Goal: Task Accomplishment & Management: Manage account settings

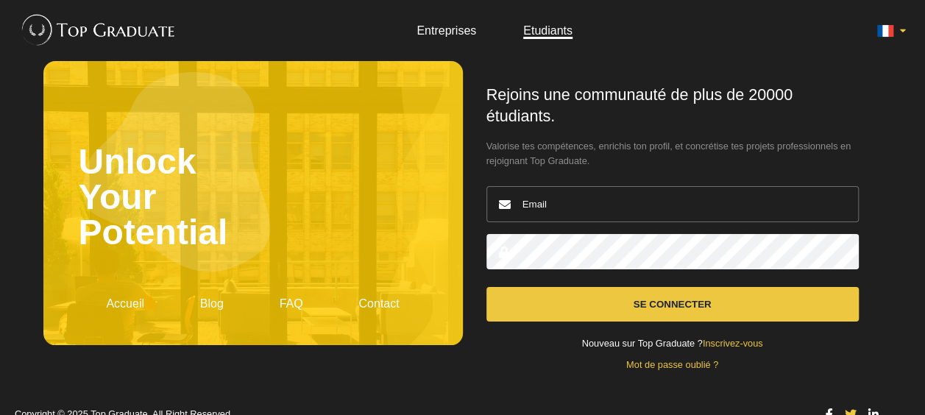
click at [642, 218] on input "email" at bounding box center [672, 204] width 372 height 36
type input "[PERSON_NAME][EMAIL_ADDRESS][PERSON_NAME][DOMAIN_NAME]"
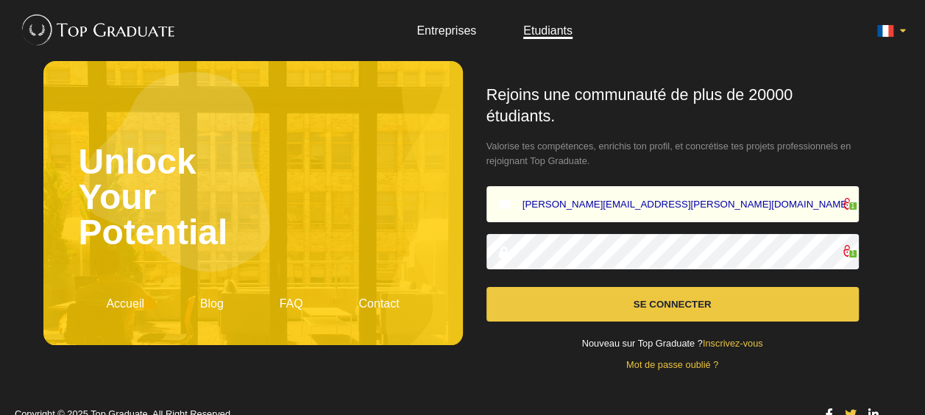
click at [714, 300] on button "Se connecter" at bounding box center [672, 304] width 372 height 35
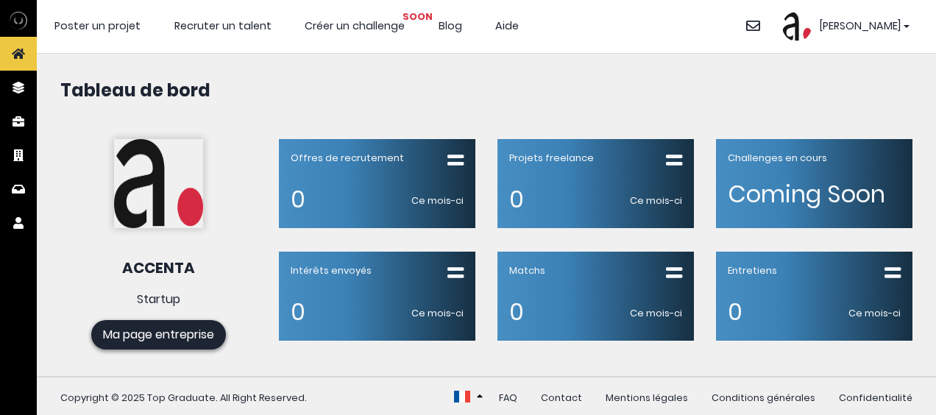
click at [905, 26] on div "Antoine" at bounding box center [845, 26] width 127 height 29
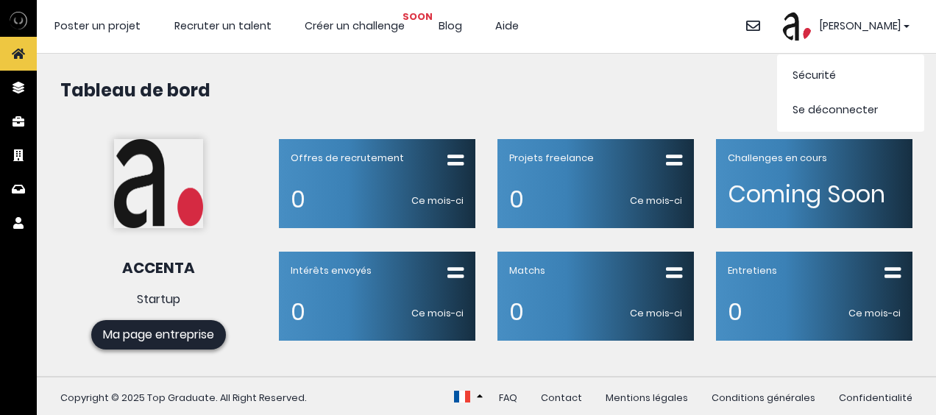
click at [812, 29] on img at bounding box center [796, 26] width 29 height 29
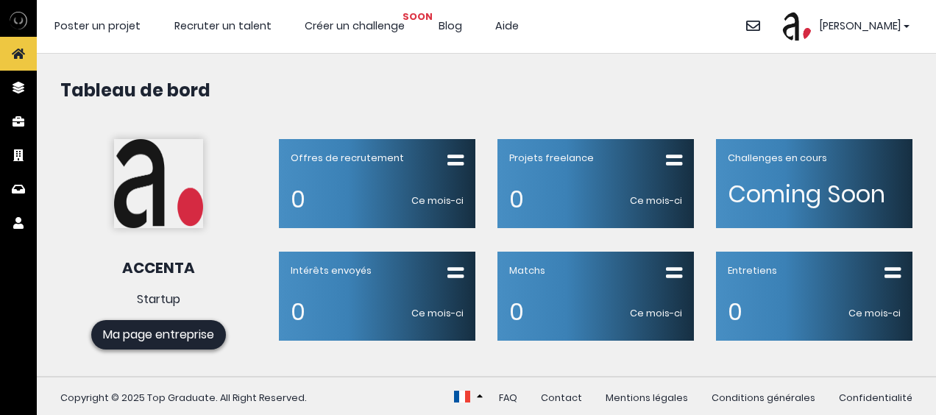
click at [812, 29] on img at bounding box center [796, 26] width 29 height 29
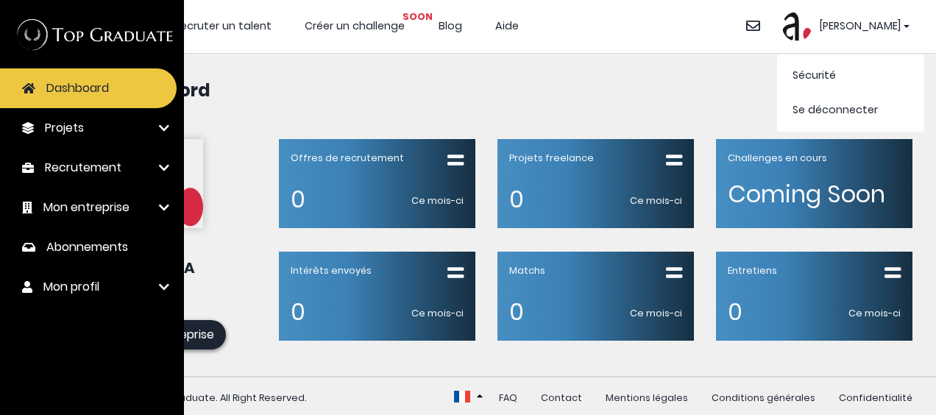
click at [87, 288] on span "Mon profil" at bounding box center [71, 287] width 56 height 18
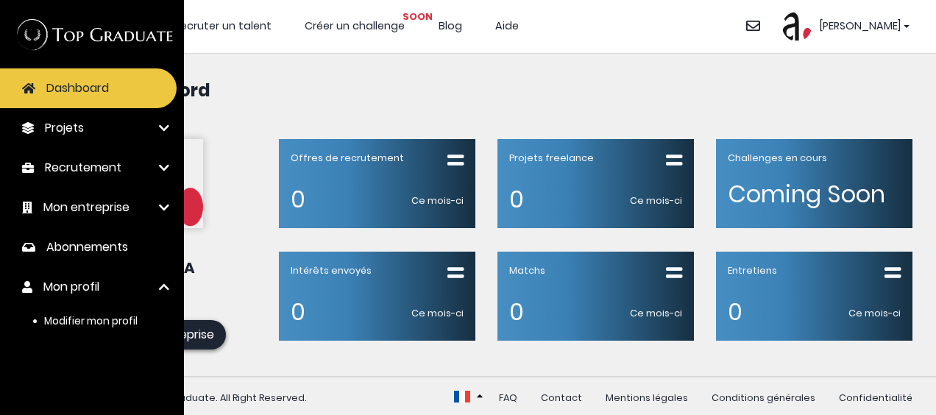
click at [106, 318] on span "Modifier mon profil" at bounding box center [90, 321] width 93 height 14
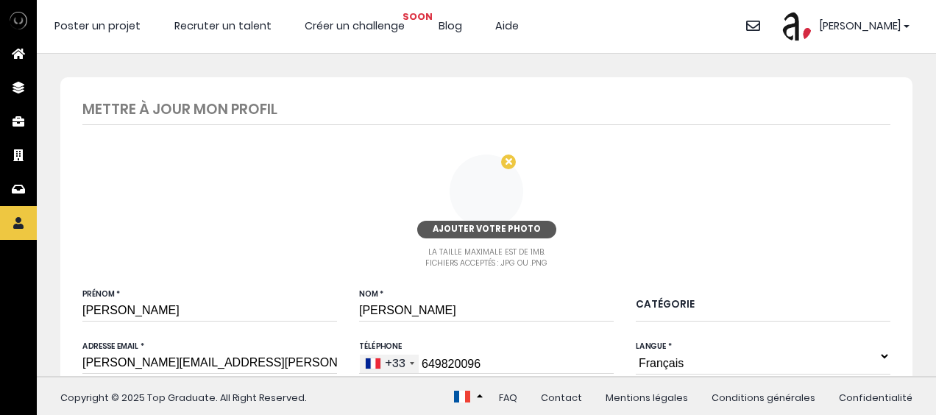
type input "6 49 82 00 96"
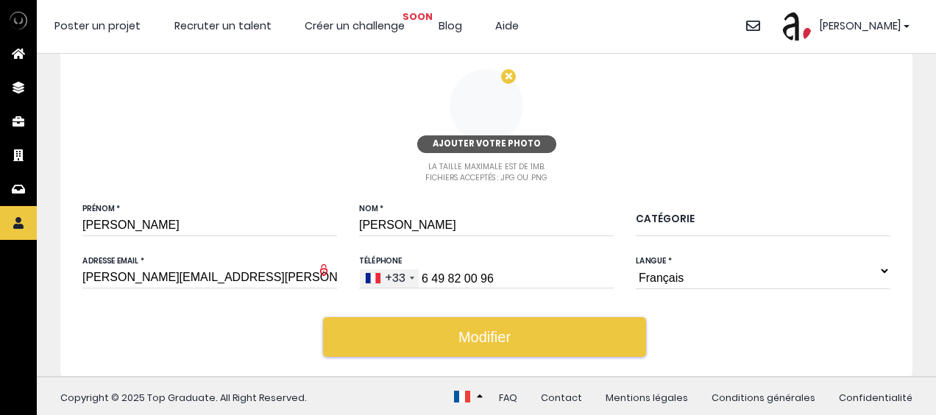
scroll to position [87, 0]
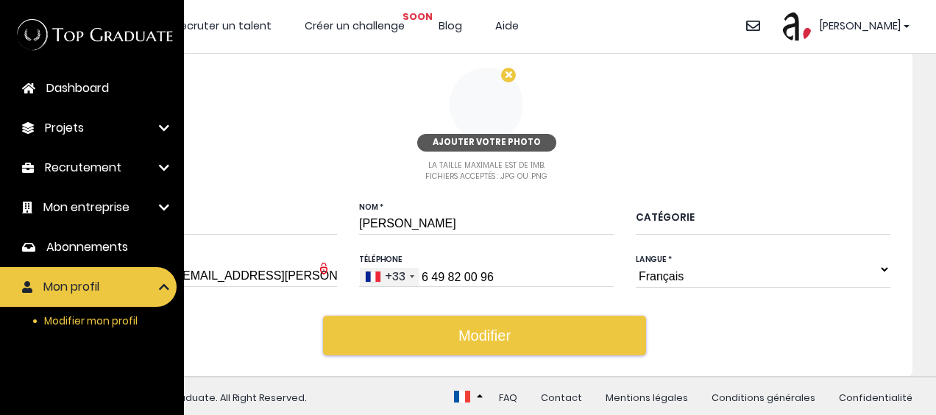
click at [92, 243] on span "Abonnements" at bounding box center [87, 247] width 82 height 18
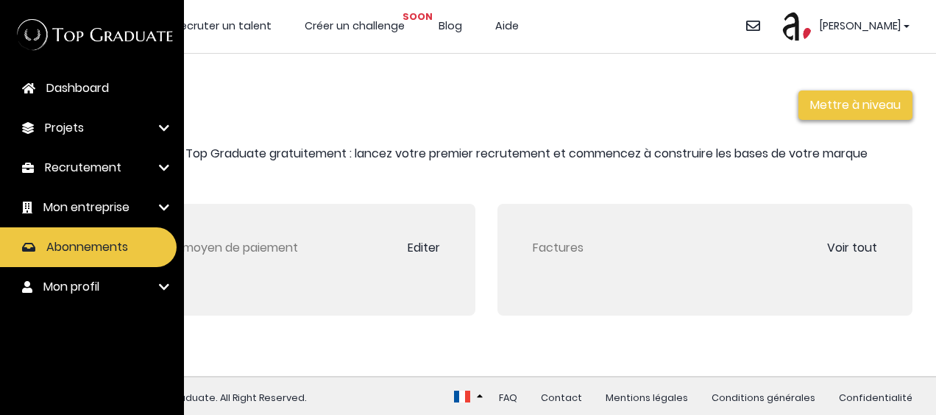
click at [81, 205] on span "Mon entreprise" at bounding box center [86, 208] width 86 height 18
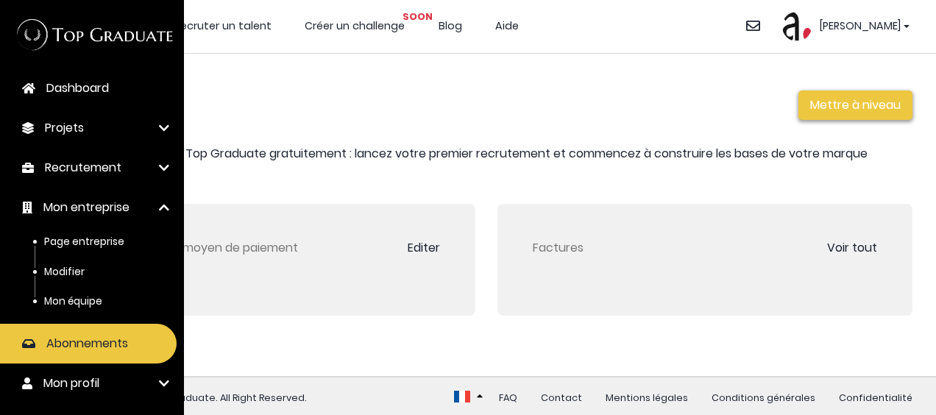
click at [72, 274] on span "Modifier" at bounding box center [64, 272] width 40 height 14
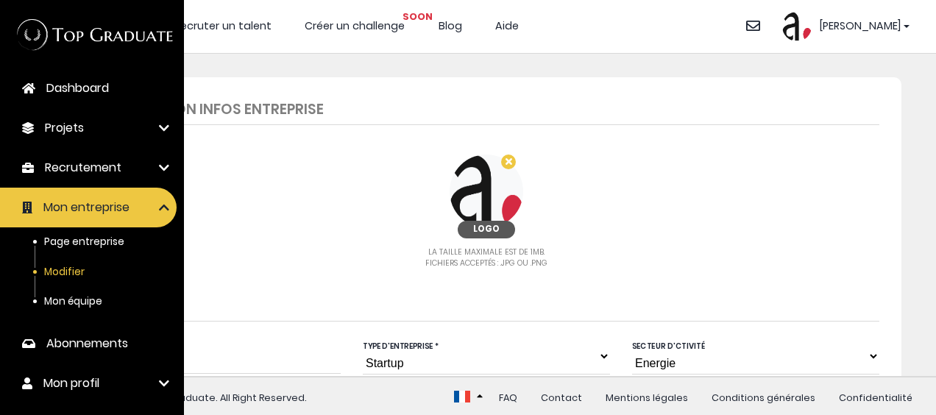
click at [107, 160] on span "Recrutement" at bounding box center [83, 168] width 77 height 18
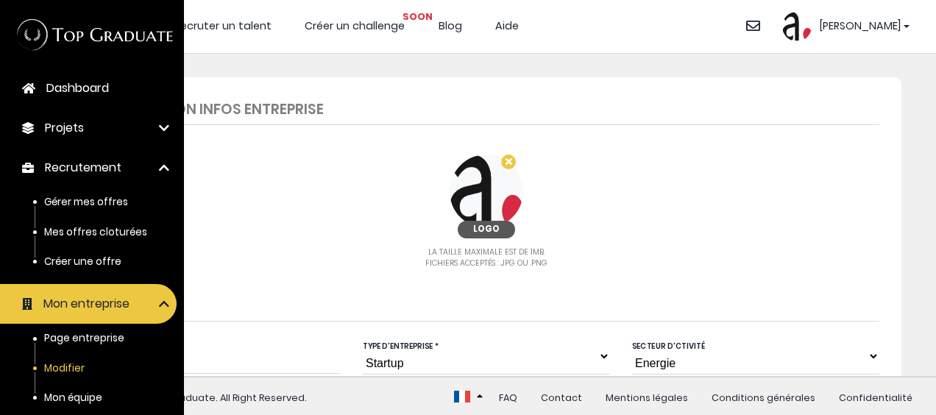
click at [110, 199] on span "Gérer mes offres" at bounding box center [86, 202] width 84 height 14
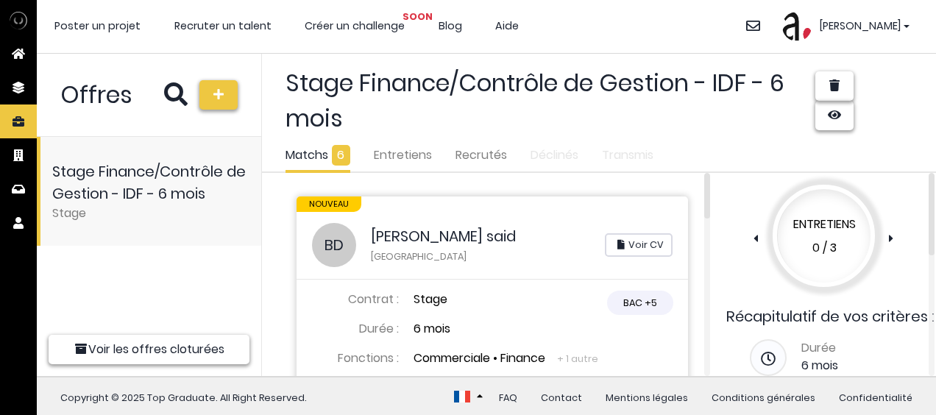
scroll to position [11, 11]
click at [824, 90] on link at bounding box center [834, 85] width 38 height 29
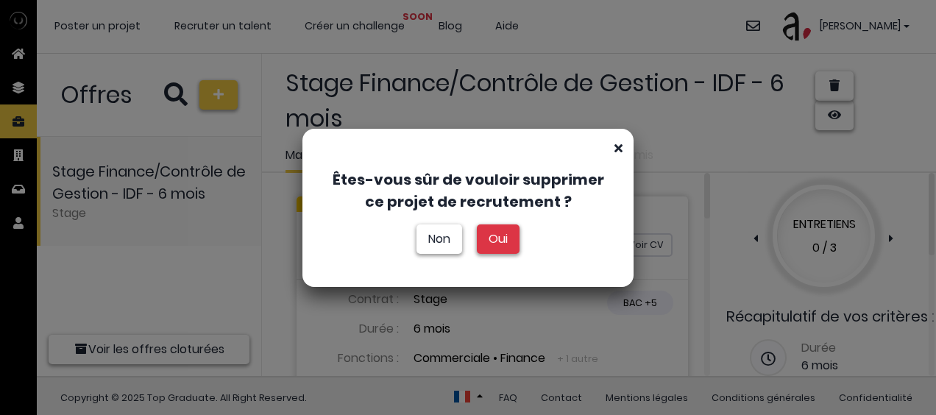
click at [503, 246] on link "Oui" at bounding box center [498, 238] width 43 height 29
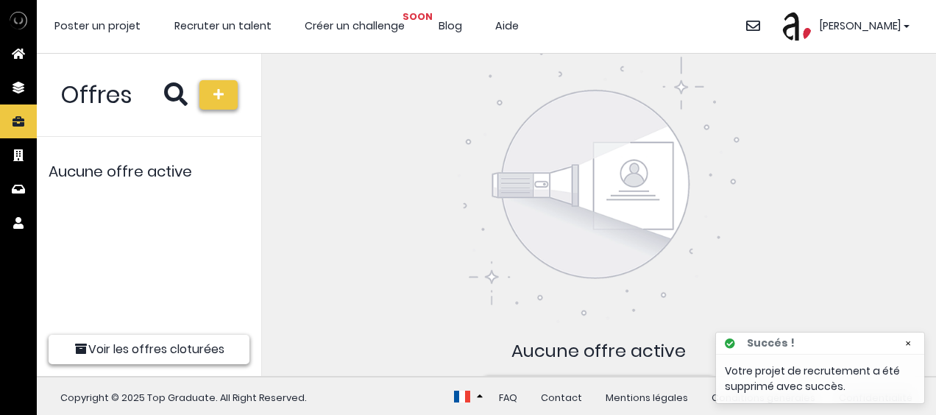
scroll to position [11, 11]
drag, startPoint x: 910, startPoint y: 340, endPoint x: 893, endPoint y: 336, distance: 16.8
click at [907, 339] on span "×" at bounding box center [908, 343] width 6 height 11
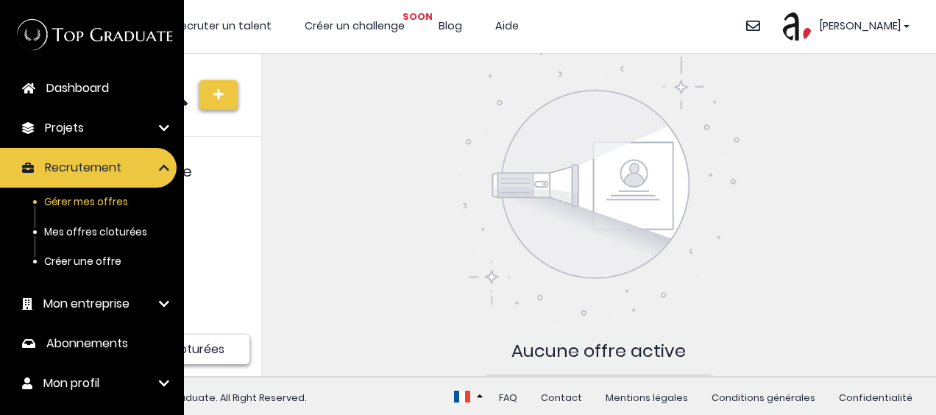
click at [77, 122] on span "Projets" at bounding box center [64, 128] width 39 height 18
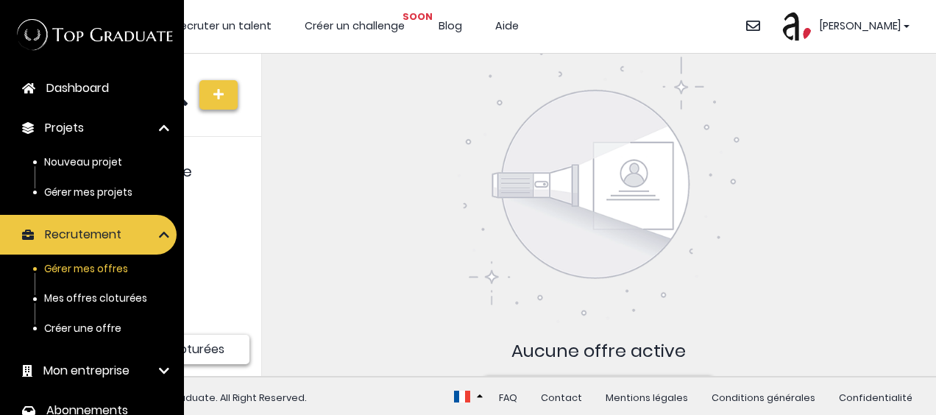
click at [76, 192] on span "Gérer mes projets" at bounding box center [88, 192] width 88 height 14
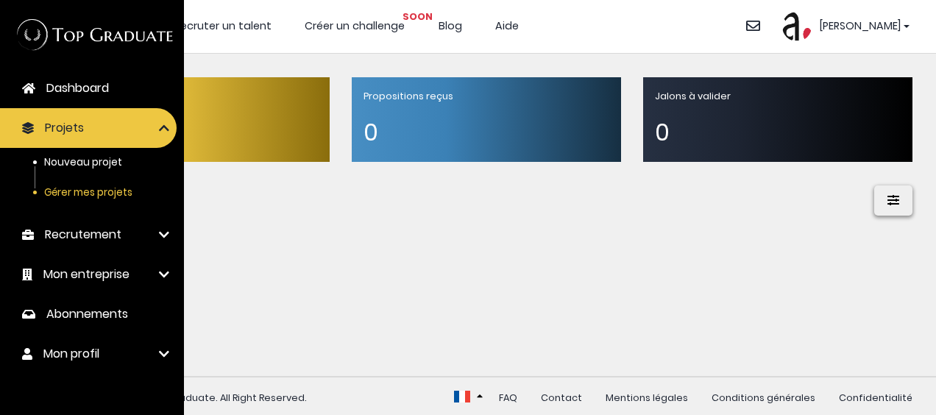
click at [70, 227] on span "Recrutement" at bounding box center [83, 235] width 77 height 18
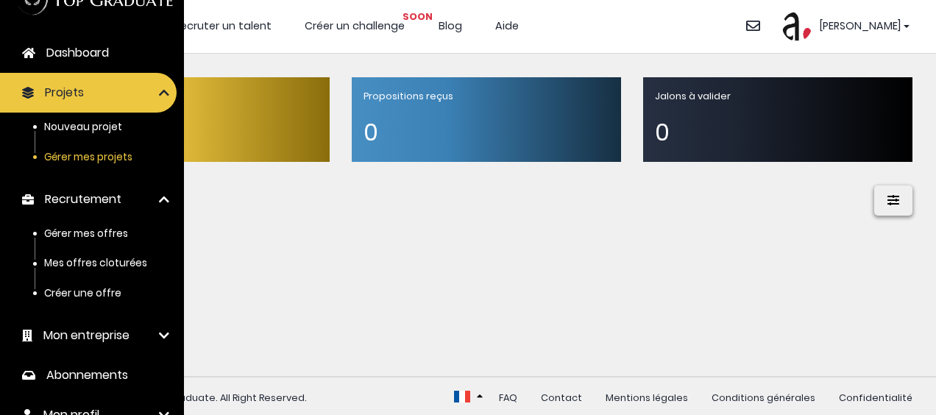
scroll to position [52, 0]
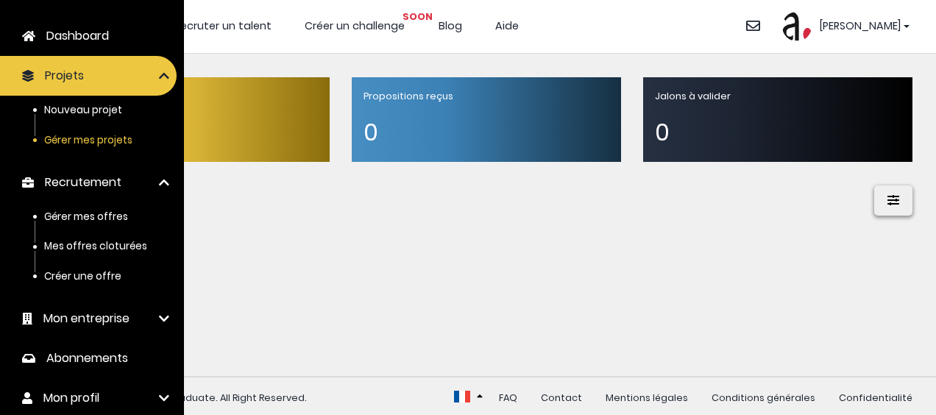
click at [76, 213] on span "Gérer mes offres" at bounding box center [86, 217] width 84 height 14
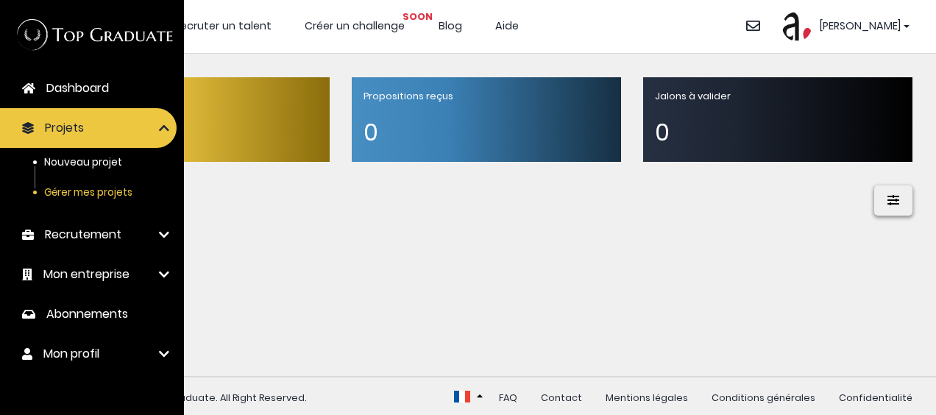
scroll to position [0, 0]
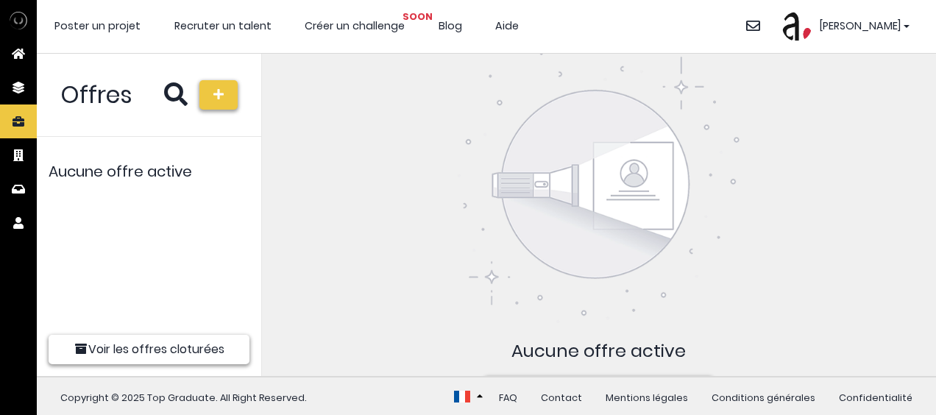
scroll to position [11, 11]
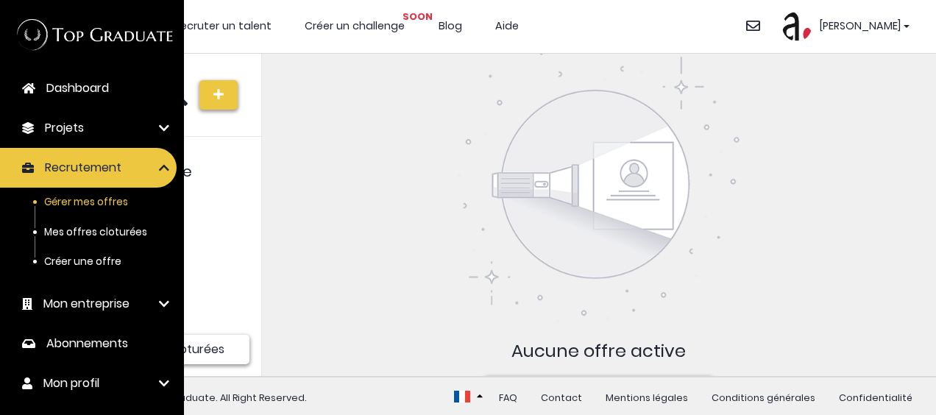
click at [93, 224] on li "Mes offres cloturées" at bounding box center [92, 232] width 184 height 29
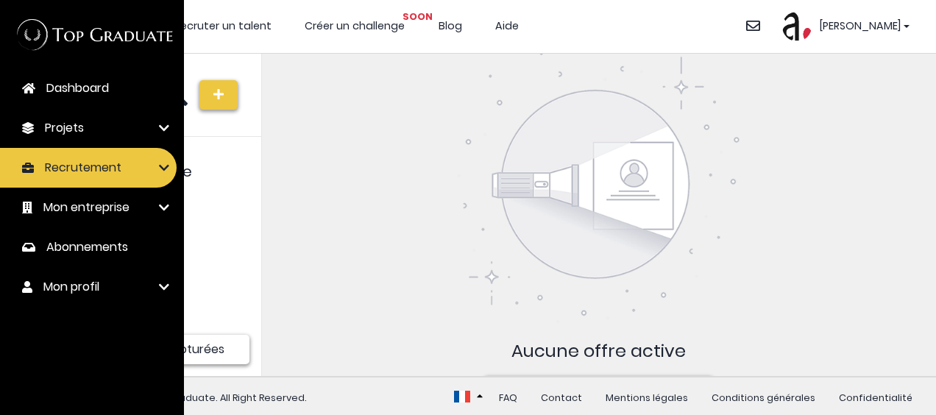
click at [85, 169] on span "Recrutement" at bounding box center [83, 168] width 77 height 18
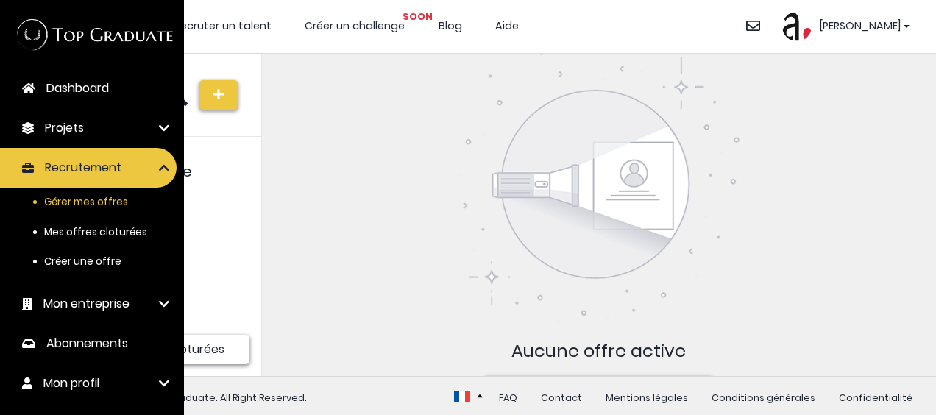
click at [82, 232] on span "Mes offres cloturées" at bounding box center [95, 232] width 103 height 14
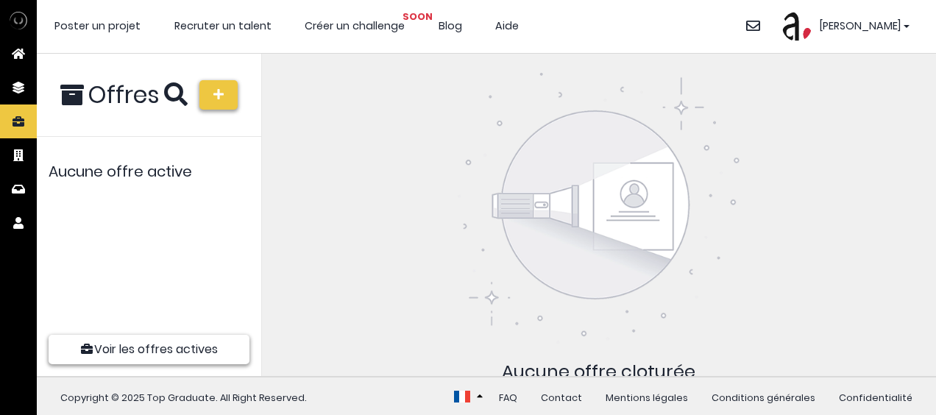
scroll to position [11, 11]
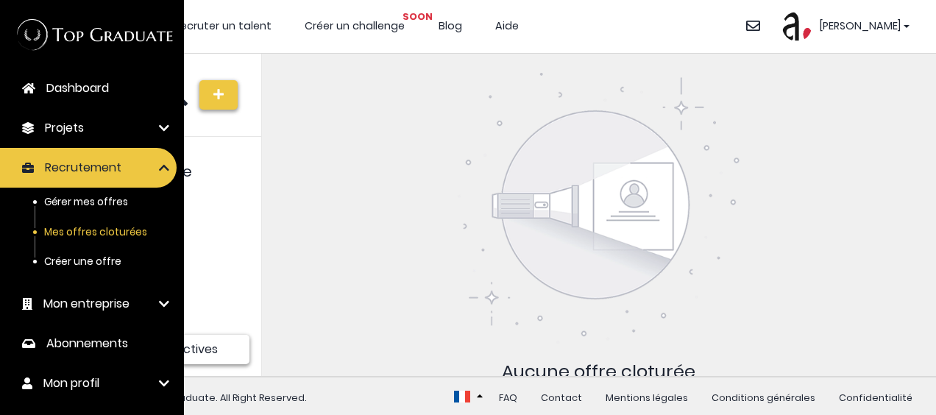
click at [78, 297] on span "Mon entreprise" at bounding box center [86, 304] width 86 height 18
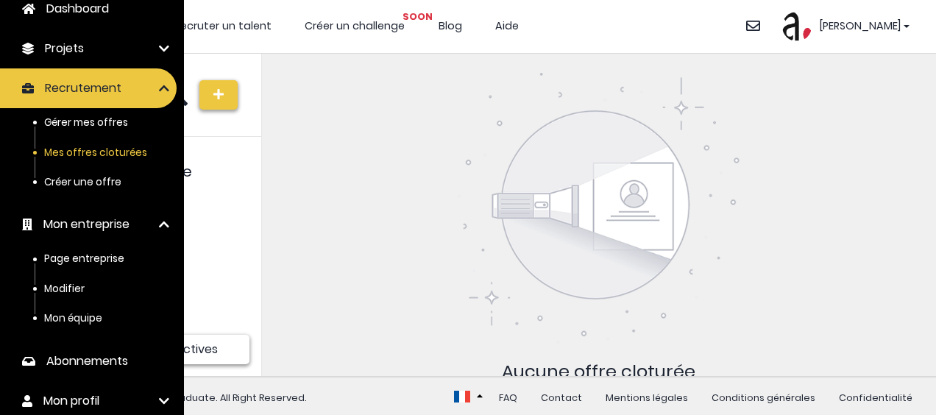
scroll to position [82, 0]
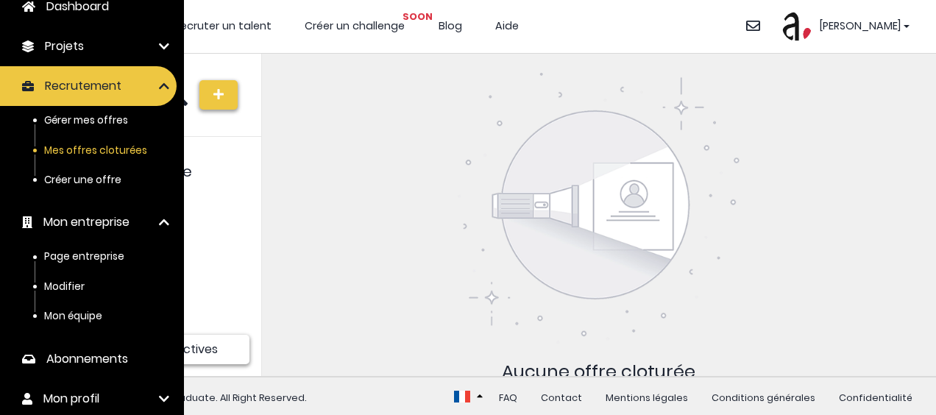
click at [85, 350] on span "Abonnements" at bounding box center [87, 359] width 82 height 18
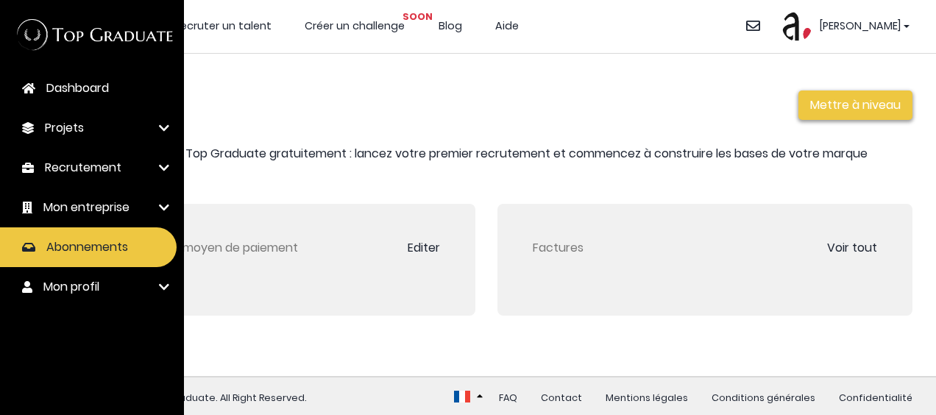
click at [72, 281] on span "Mon profil" at bounding box center [71, 287] width 56 height 18
click at [81, 319] on span "Modifier mon profil" at bounding box center [90, 321] width 93 height 14
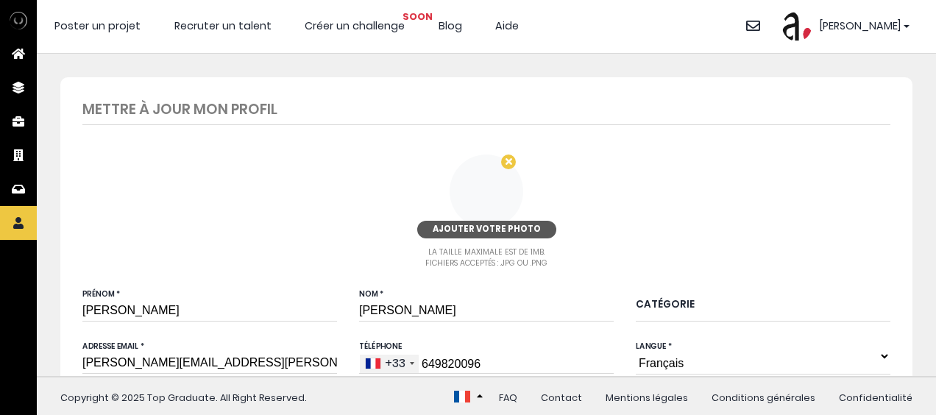
type input "6 49 82 00 96"
drag, startPoint x: 223, startPoint y: 22, endPoint x: 155, endPoint y: 3, distance: 71.1
click at [155, 3] on header "Poster un projet Recruter un talent Créer un challenge SOON Blog Aide Se déconn…" at bounding box center [486, 27] width 899 height 54
click at [910, 26] on div "Antoine Sécurité Se déconnecter" at bounding box center [853, 26] width 142 height 29
click at [897, 24] on span "[PERSON_NAME]" at bounding box center [860, 26] width 82 height 16
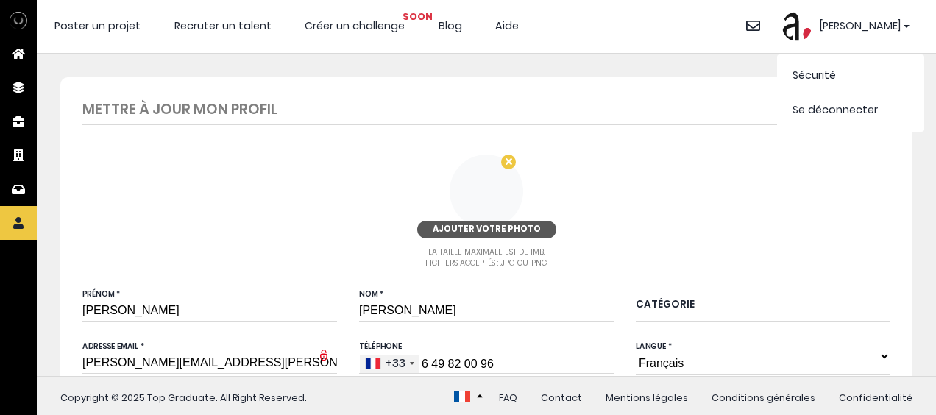
click at [827, 77] on link "Sécurité" at bounding box center [814, 75] width 43 height 15
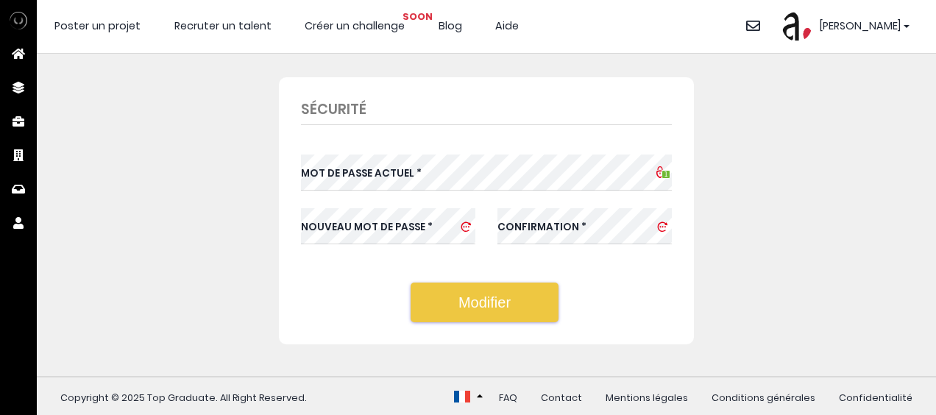
click at [84, 113] on div "Sécurité Mot de passe actuel * 1 Nouveau mot de passe * Confirmation * Modifier" at bounding box center [486, 210] width 874 height 267
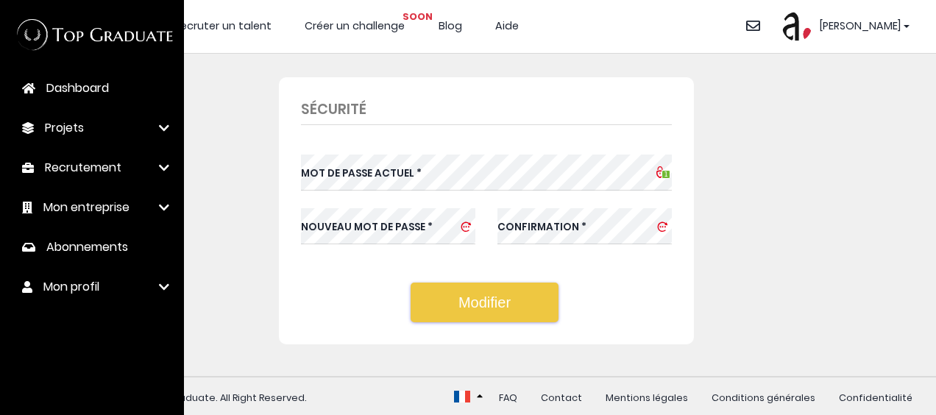
click at [61, 282] on span "Mon profil" at bounding box center [71, 287] width 56 height 18
click at [122, 322] on span "Modifier mon profil" at bounding box center [90, 321] width 93 height 14
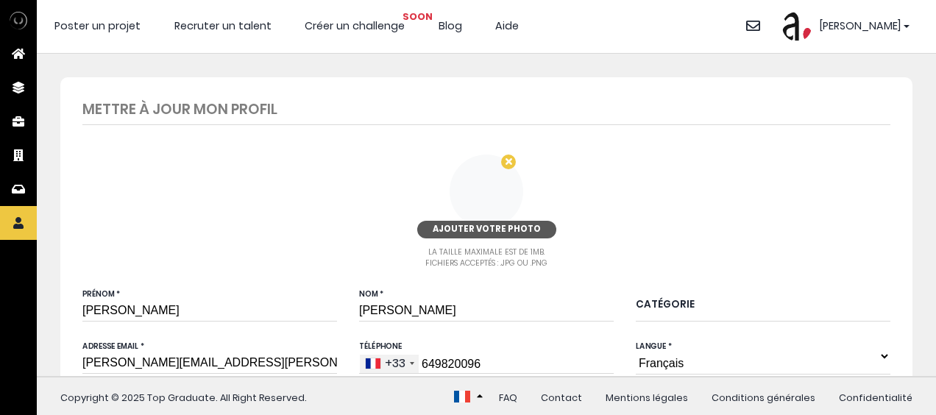
type input "6 49 82 00 96"
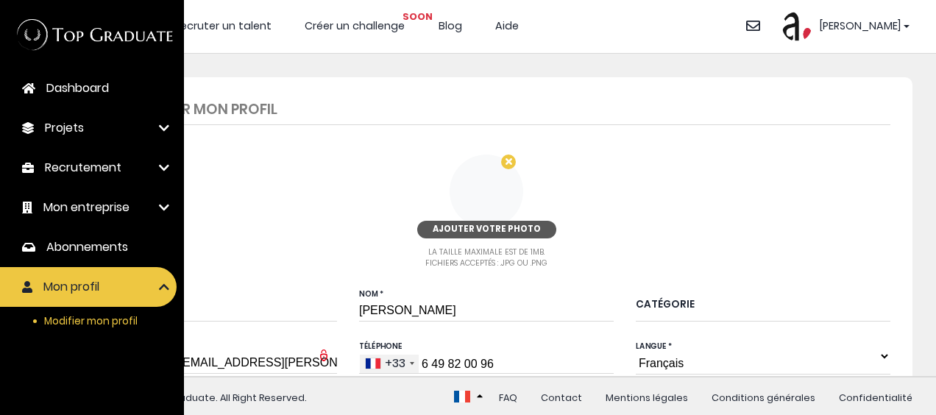
click at [79, 34] on img at bounding box center [92, 34] width 165 height 45
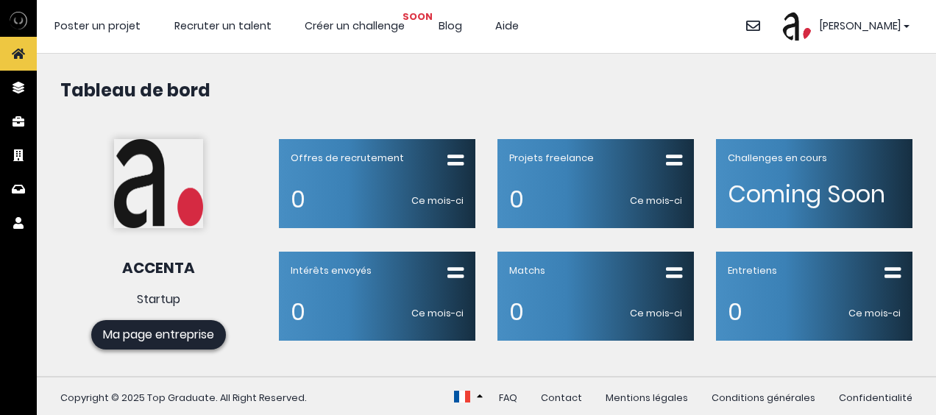
click at [890, 23] on span "Antoine" at bounding box center [860, 26] width 82 height 16
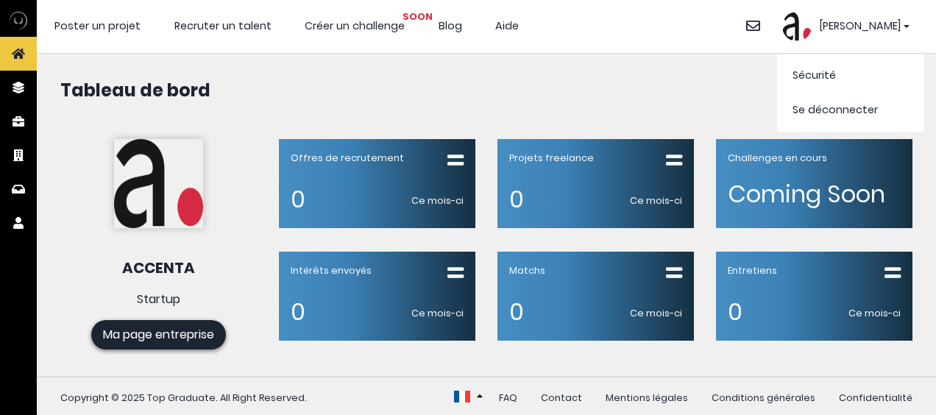
click at [825, 113] on link "Se déconnecter" at bounding box center [835, 109] width 85 height 15
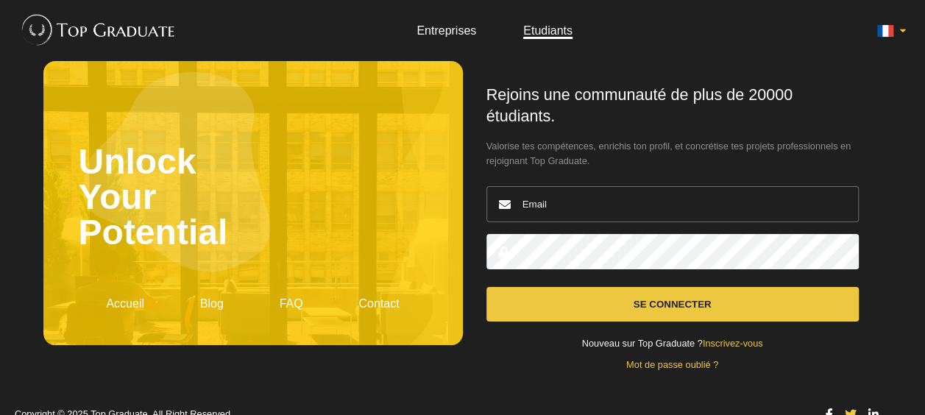
drag, startPoint x: 0, startPoint y: 0, endPoint x: 332, endPoint y: 29, distance: 333.2
click at [332, 29] on header "Entreprises Etudiants" at bounding box center [462, 30] width 925 height 61
type input "[PERSON_NAME][EMAIL_ADDRESS][PERSON_NAME][DOMAIN_NAME]"
